Goal: Transaction & Acquisition: Download file/media

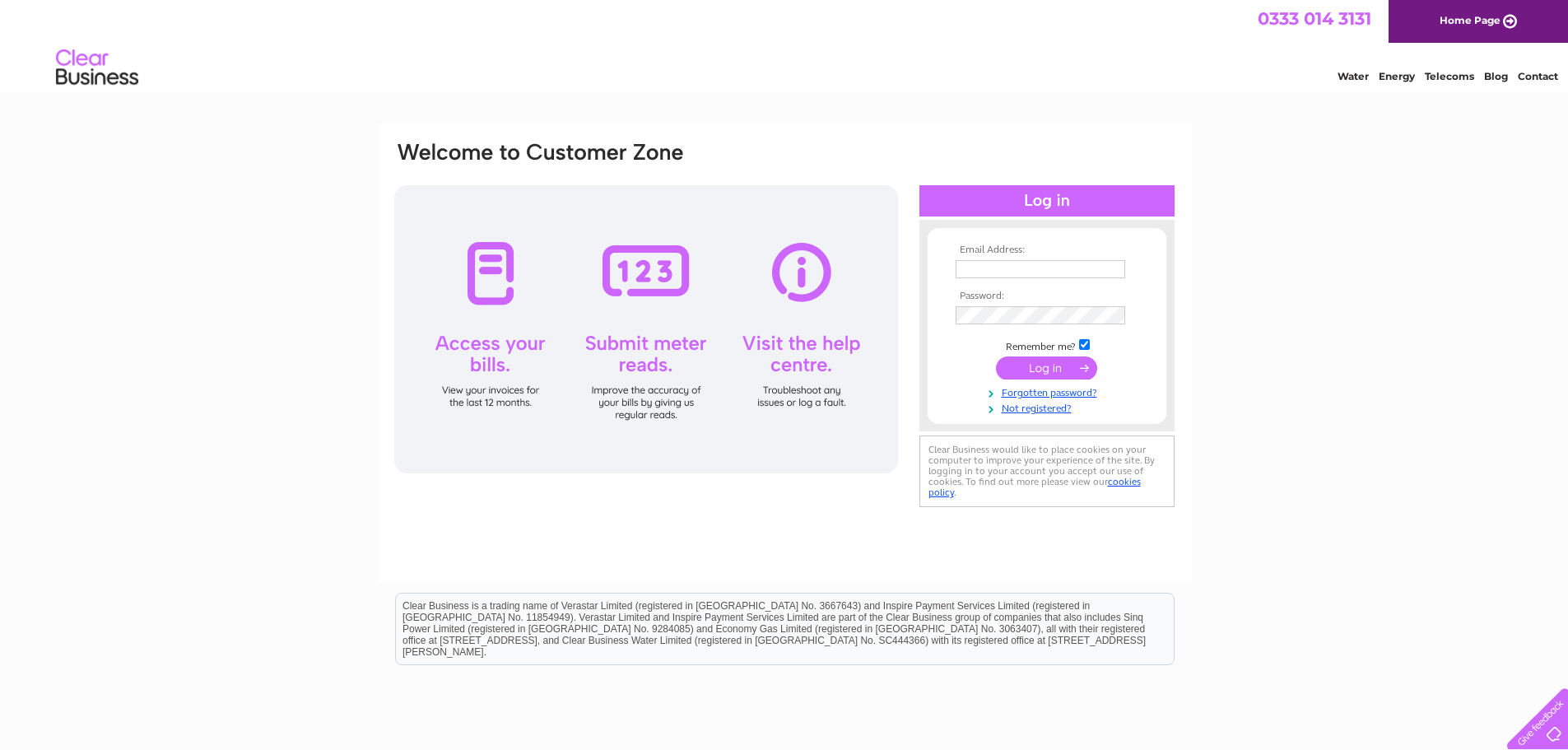
type input "[EMAIL_ADDRESS][DOMAIN_NAME]"
click at [1052, 369] on input "submit" at bounding box center [1046, 368] width 101 height 23
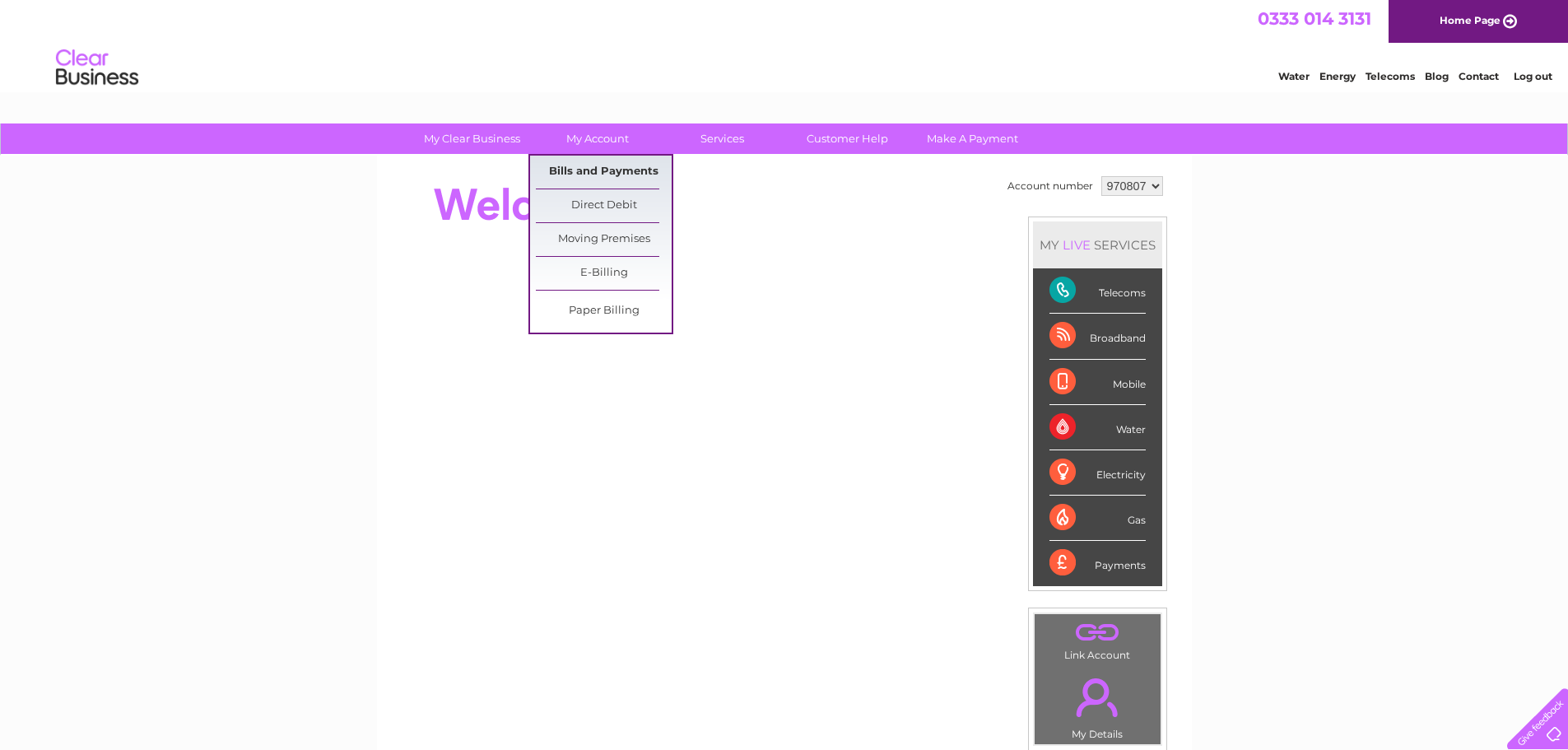
click at [605, 169] on link "Bills and Payments" at bounding box center [603, 172] width 135 height 33
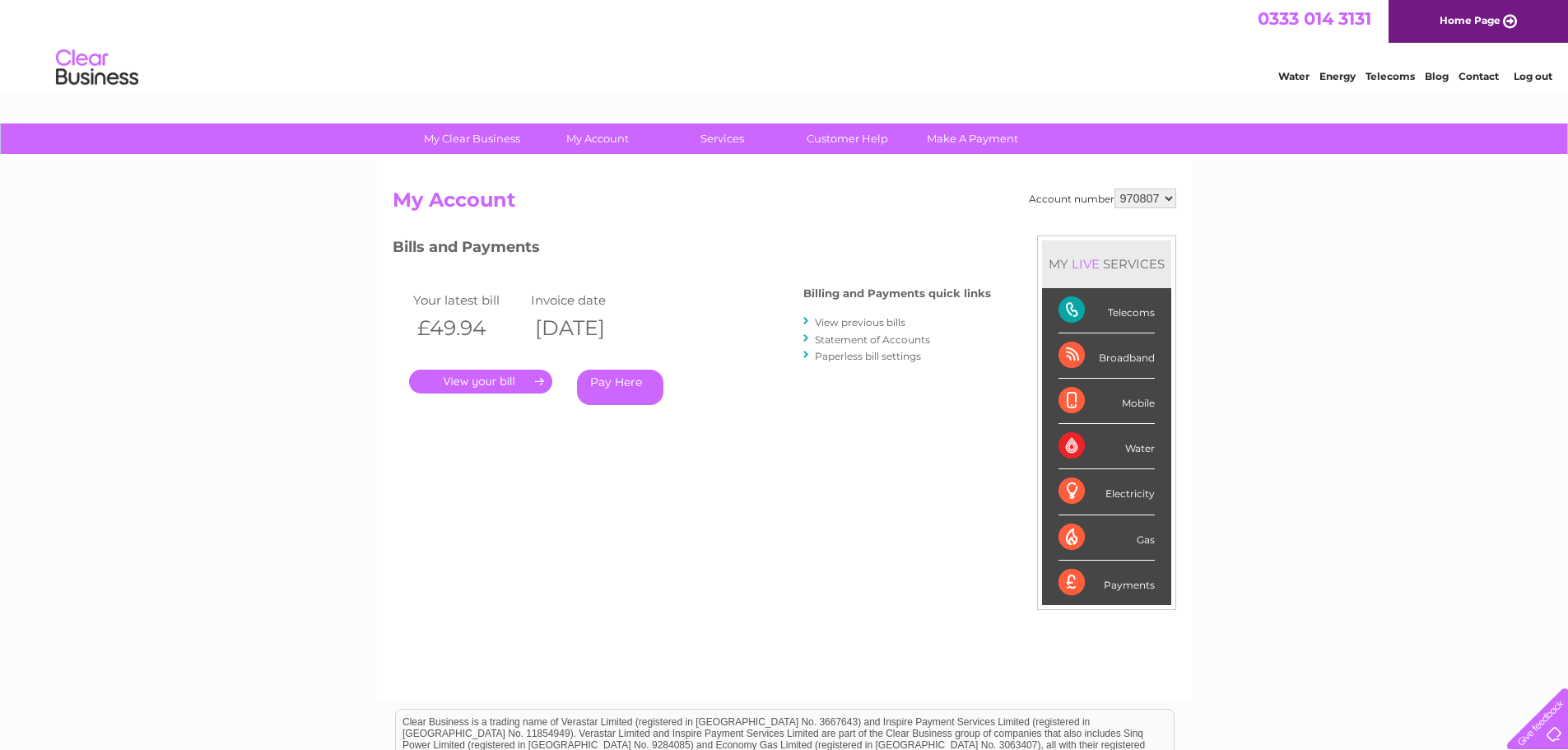
click at [501, 383] on link "." at bounding box center [481, 381] width 143 height 24
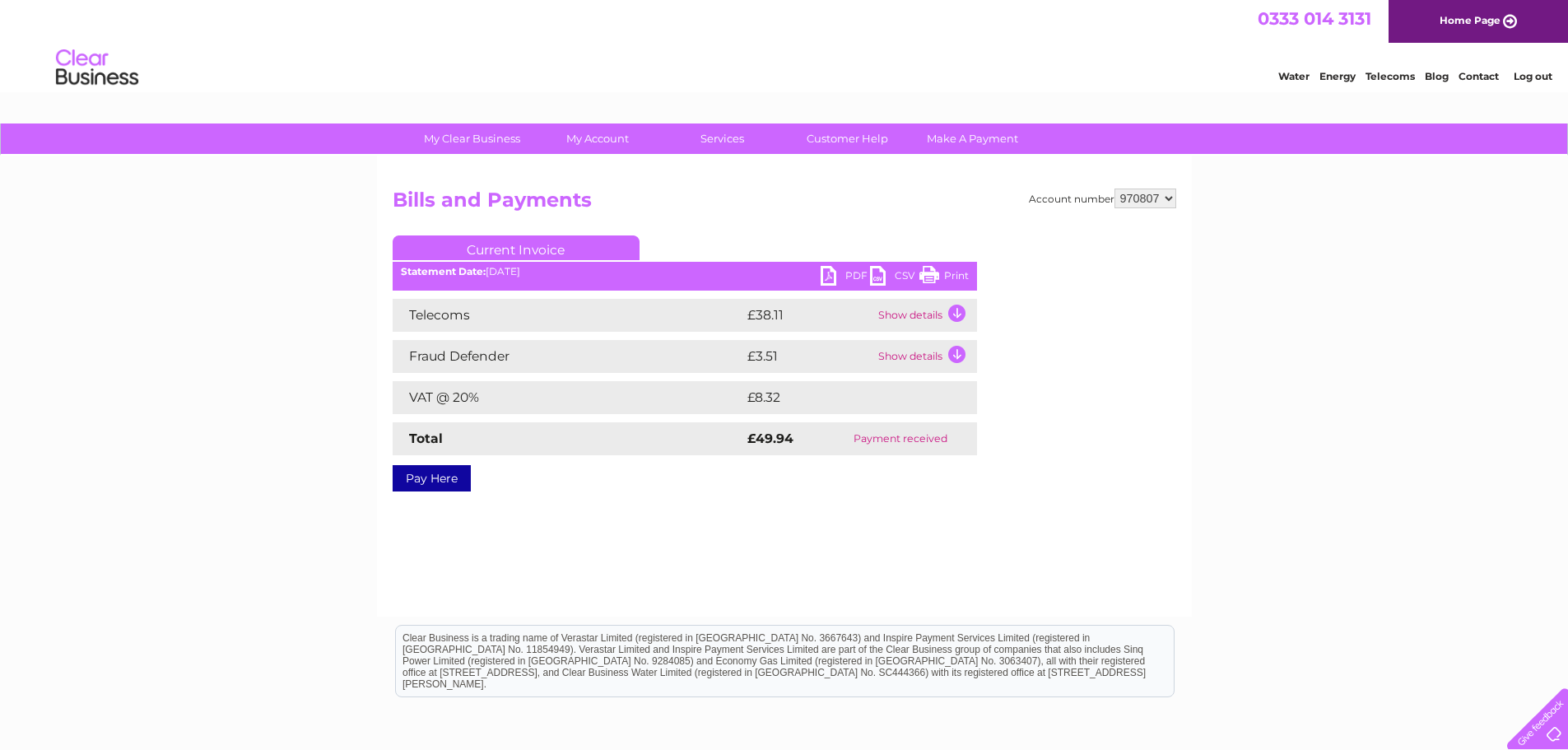
click at [840, 274] on link "PDF" at bounding box center [845, 278] width 49 height 24
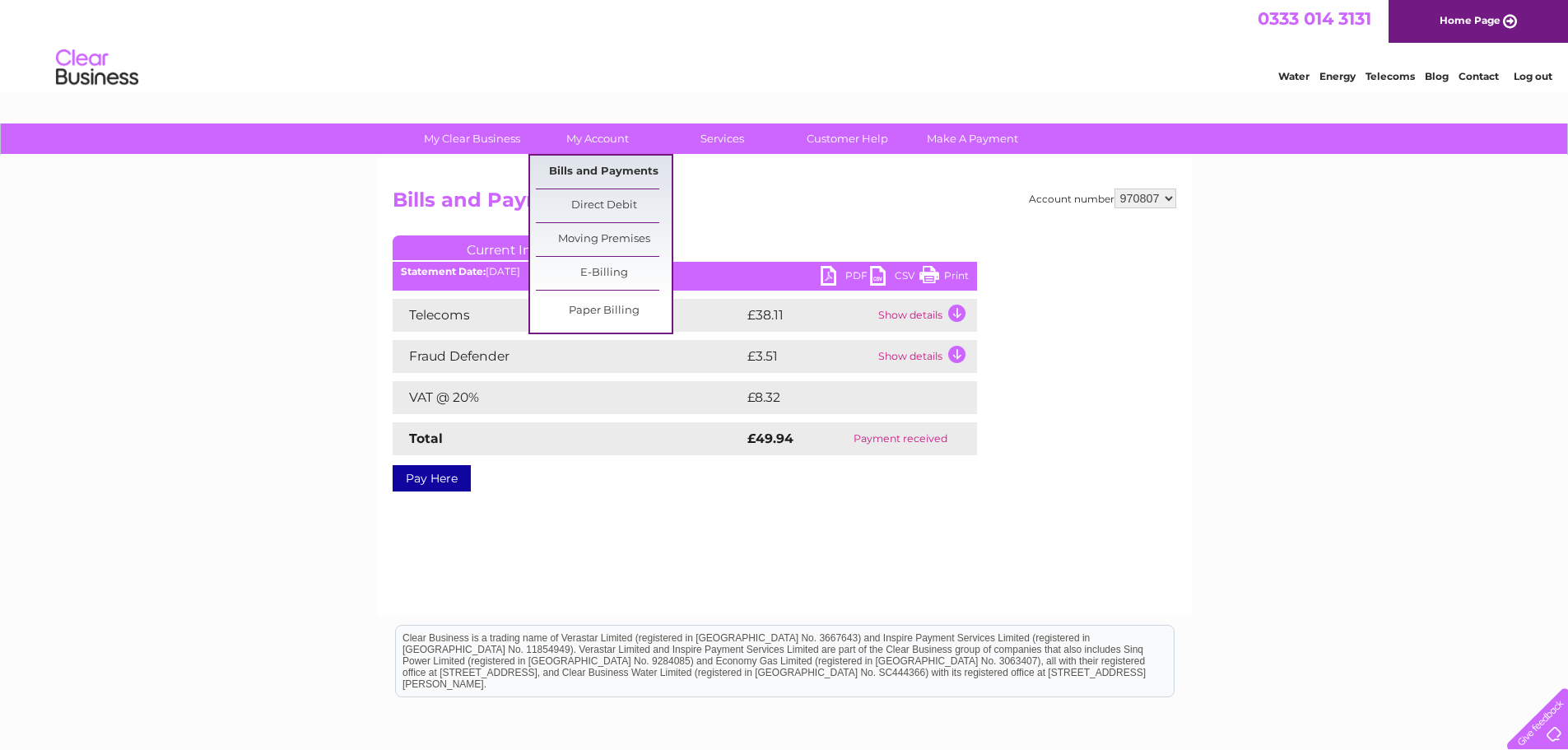
click at [595, 166] on link "Bills and Payments" at bounding box center [603, 172] width 135 height 33
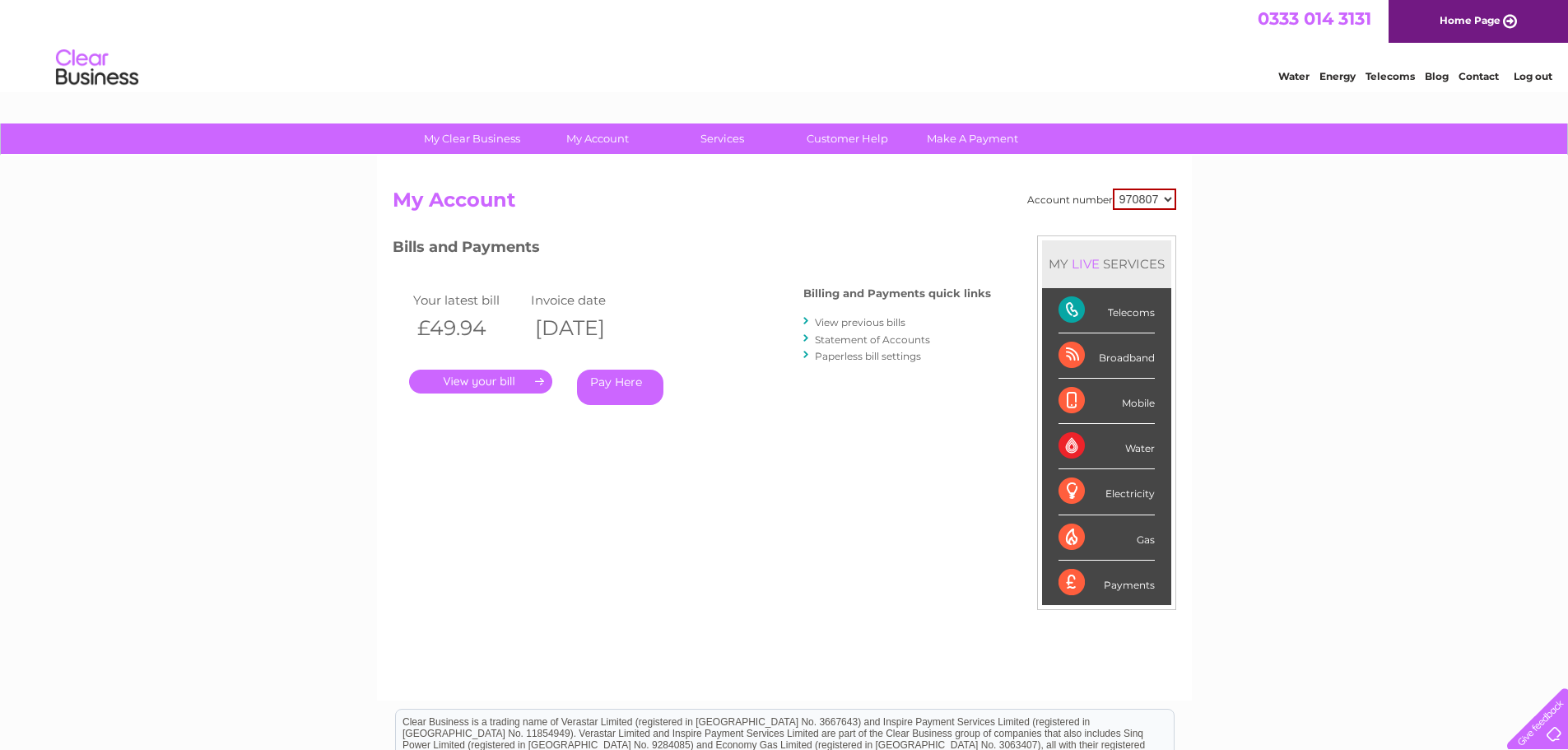
click at [828, 323] on link "View previous bills" at bounding box center [860, 322] width 91 height 12
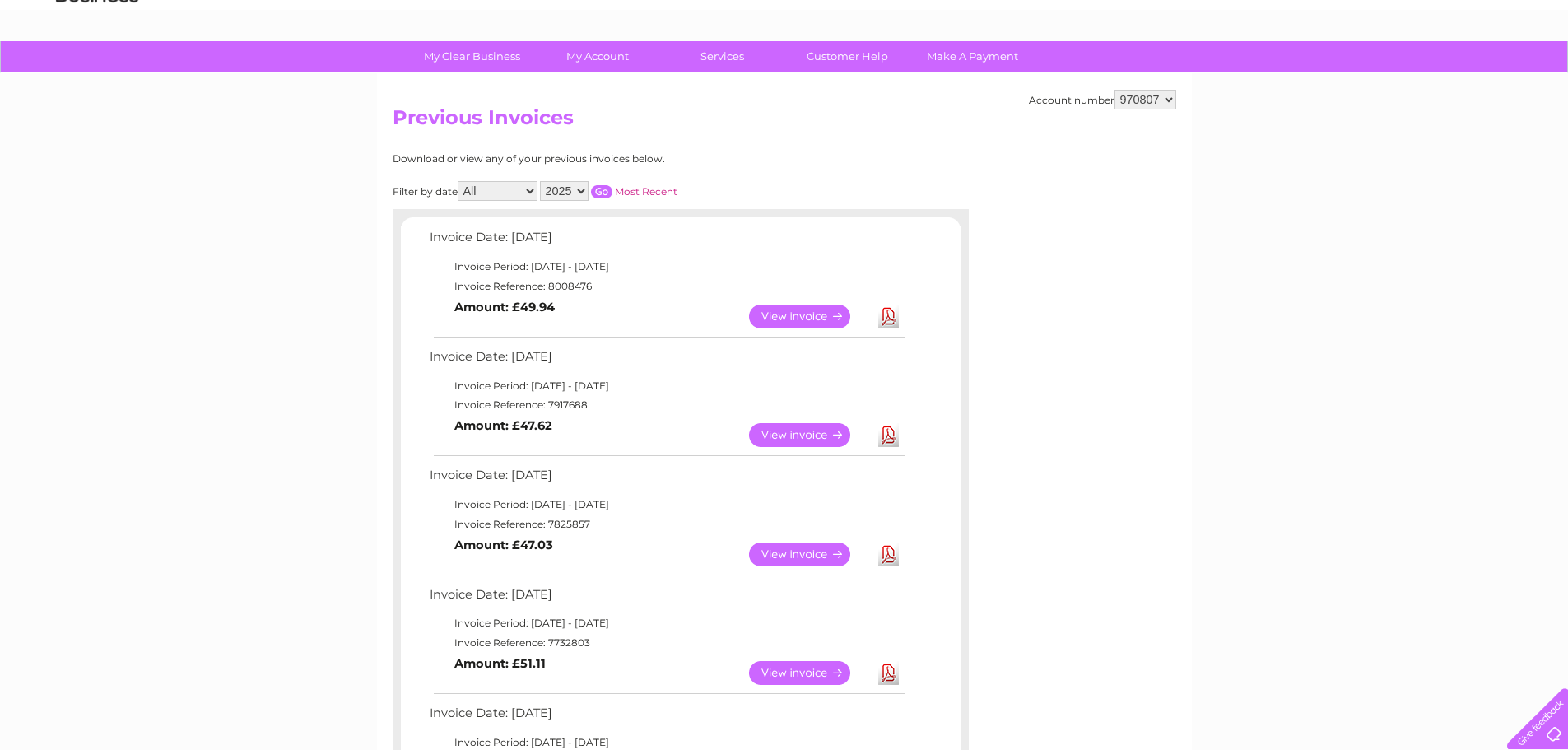
scroll to position [165, 0]
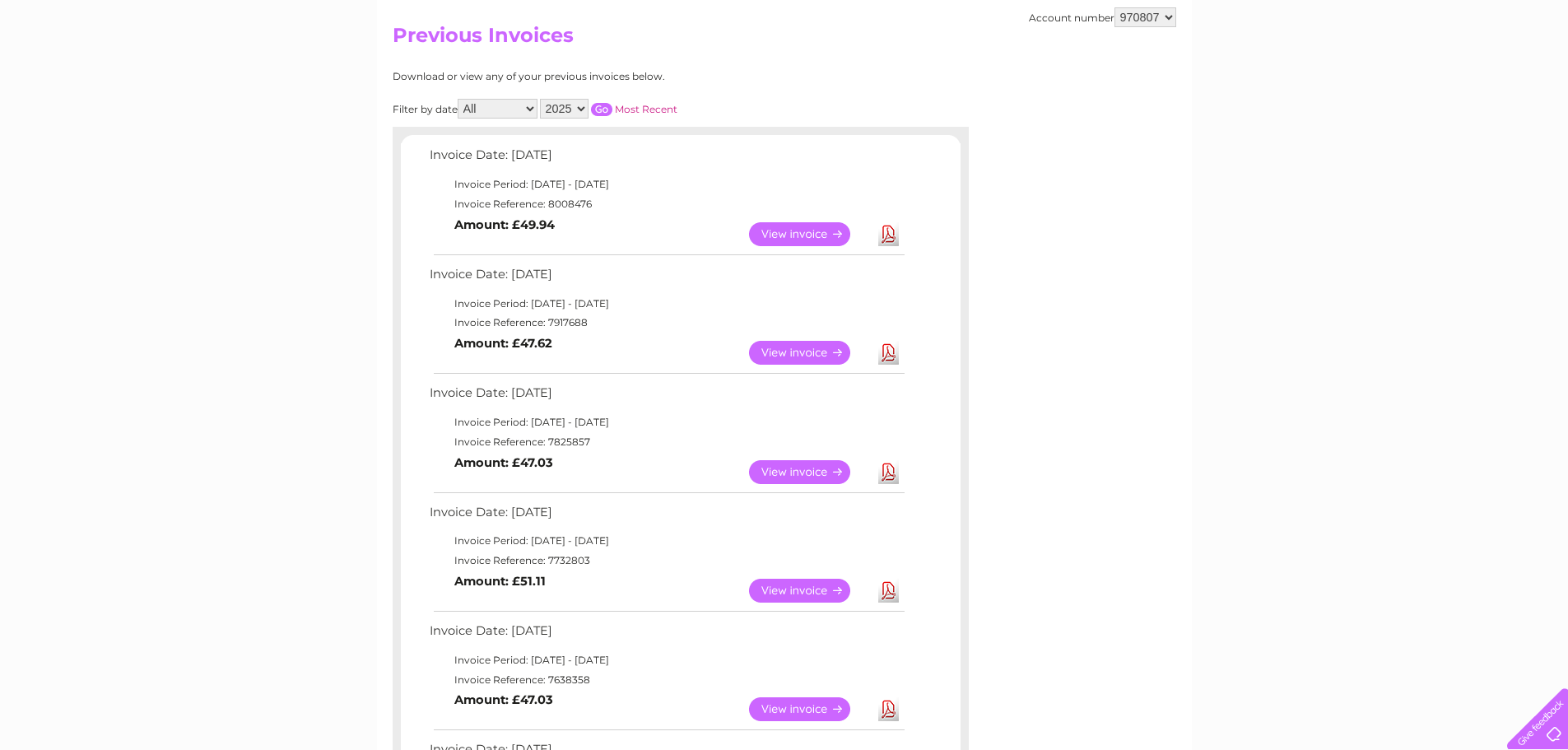
click at [891, 353] on link "Download" at bounding box center [889, 353] width 21 height 24
click at [890, 474] on link "Download" at bounding box center [889, 472] width 21 height 24
click at [889, 593] on link "Download" at bounding box center [889, 590] width 21 height 24
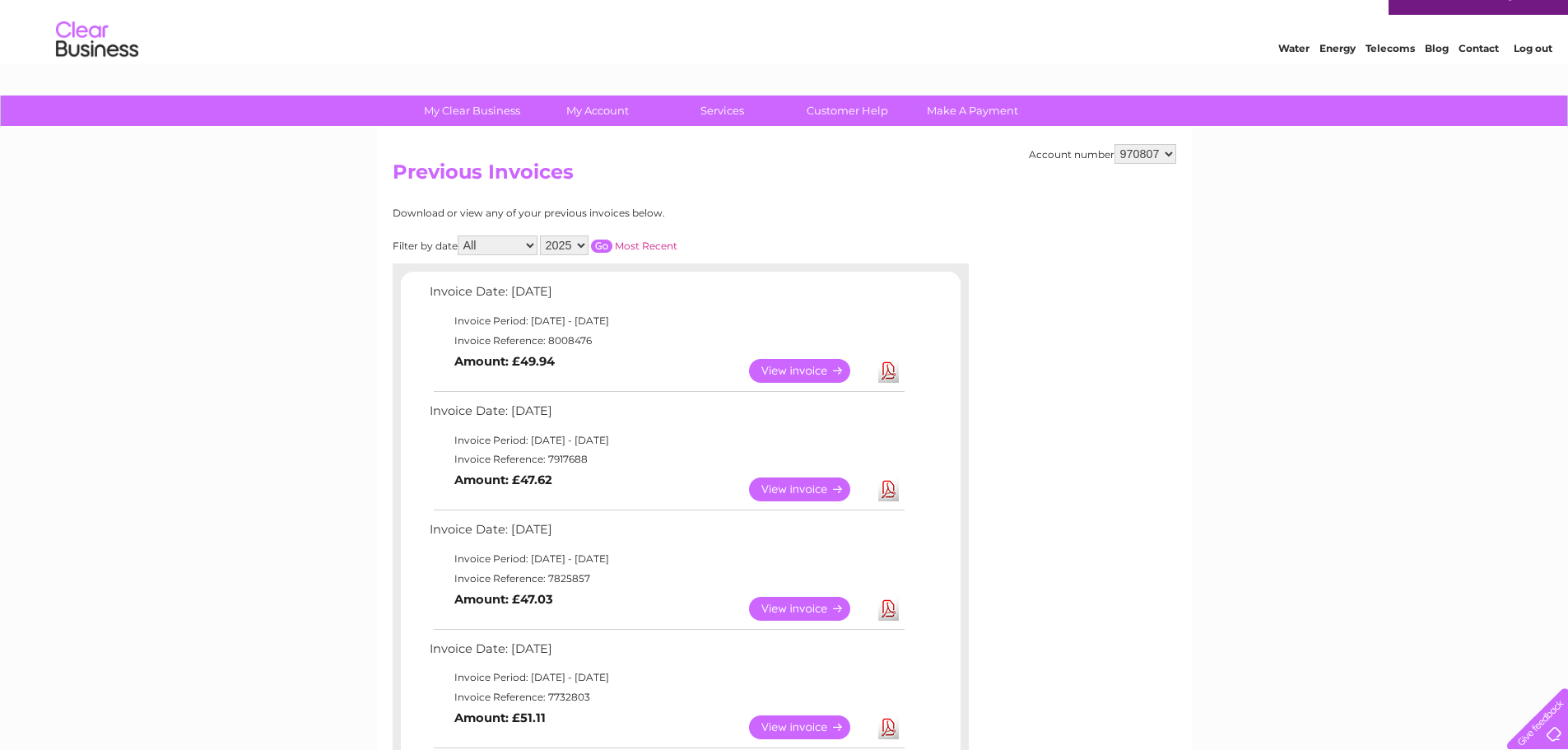
scroll to position [0, 0]
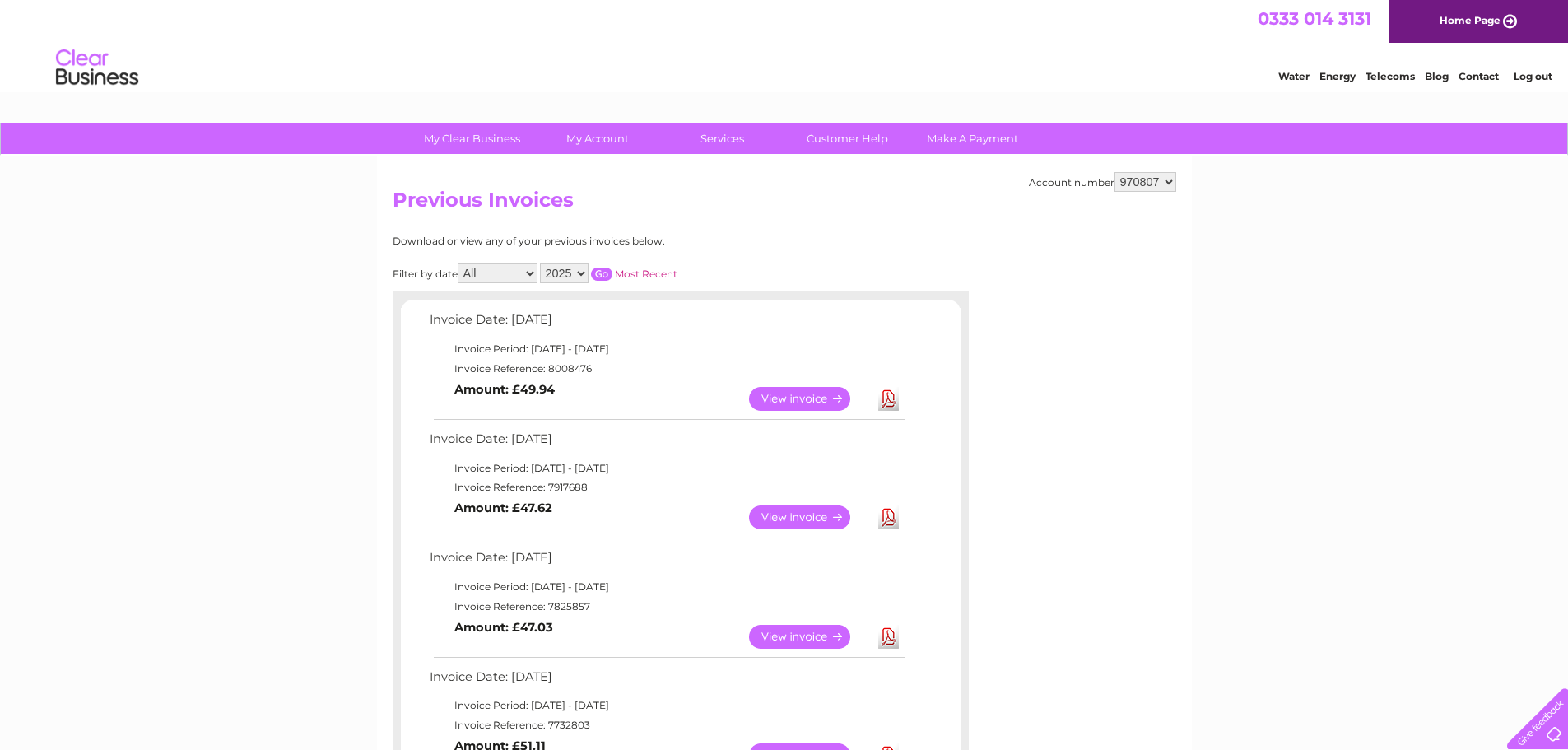
click at [1528, 79] on link "Log out" at bounding box center [1533, 76] width 39 height 12
